Goal: Task Accomplishment & Management: Manage account settings

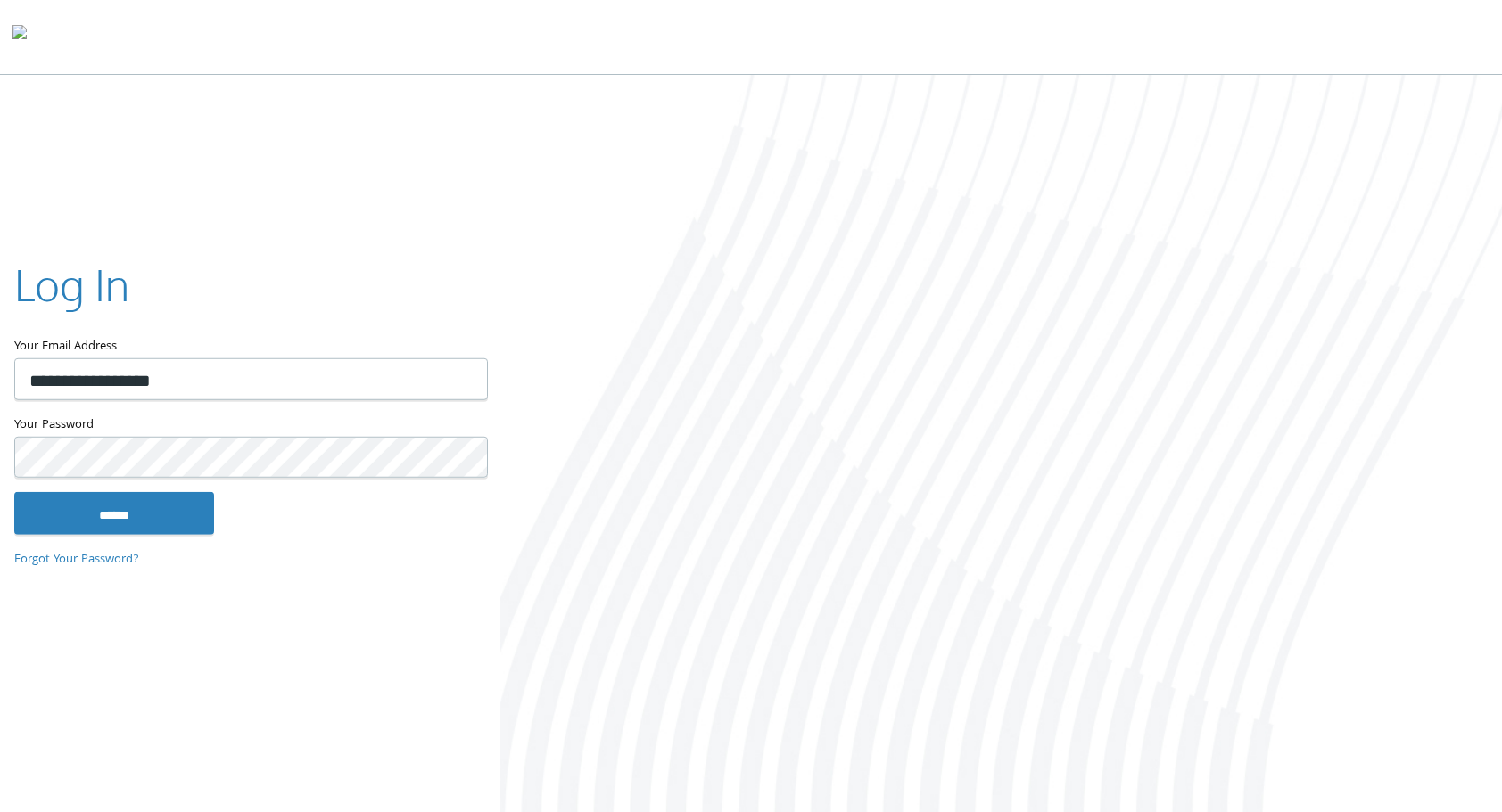
click at [229, 203] on div "**********" at bounding box center [751, 445] width 1502 height 741
click at [15, 492] on input "******" at bounding box center [115, 513] width 200 height 43
type input "**********"
click at [15, 492] on input "******" at bounding box center [115, 513] width 200 height 43
